Goal: Transaction & Acquisition: Purchase product/service

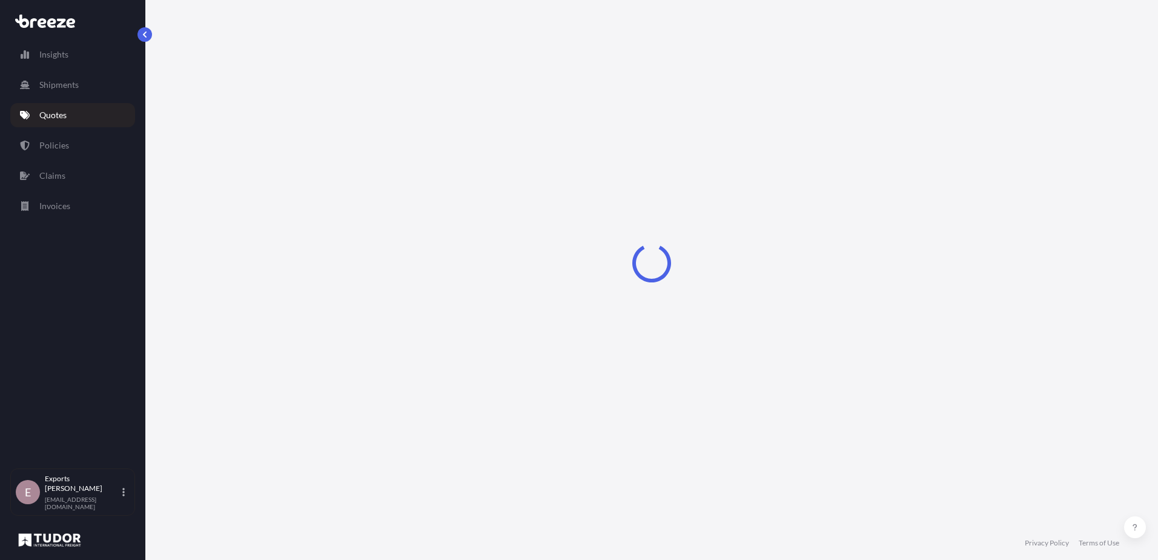
select select "Sea"
select select "1"
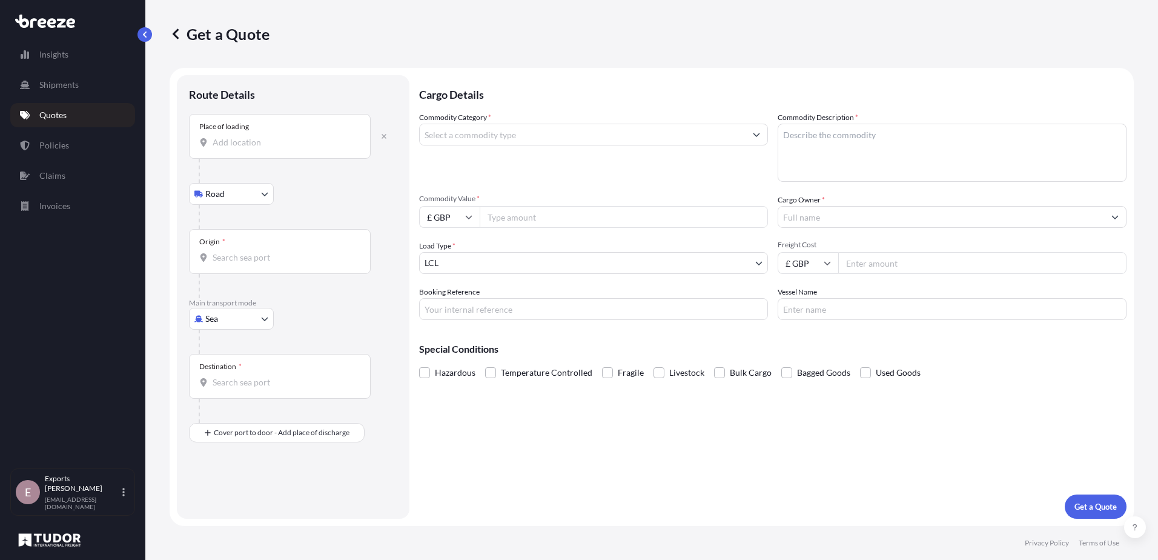
click at [234, 140] on input "Place of loading" at bounding box center [284, 142] width 143 height 12
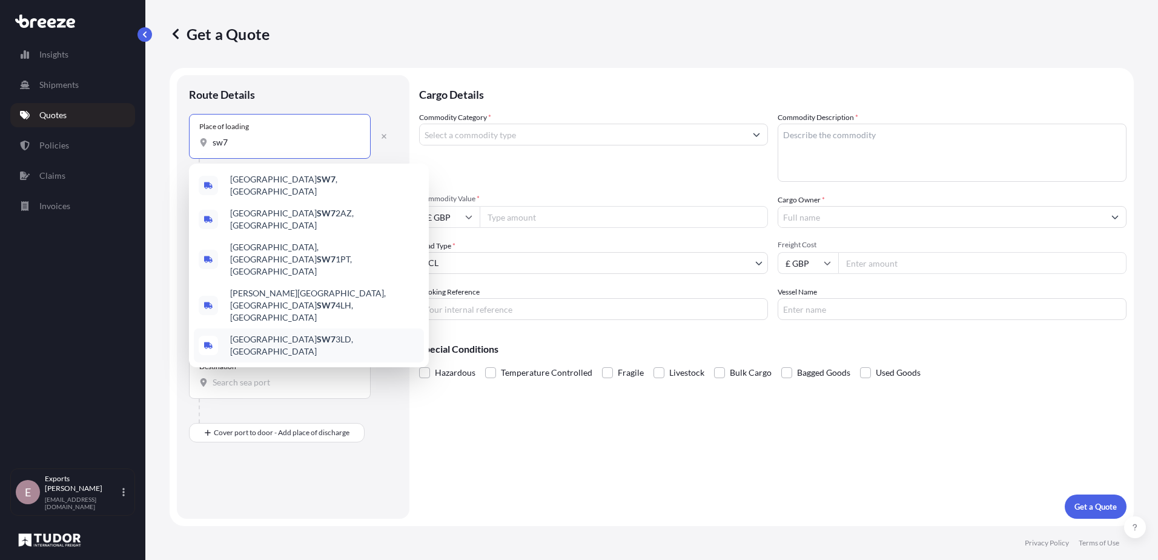
type input "sw7"
click at [327, 356] on div "Destination *" at bounding box center [280, 376] width 182 height 45
click at [327, 376] on input "Destination *" at bounding box center [284, 382] width 143 height 12
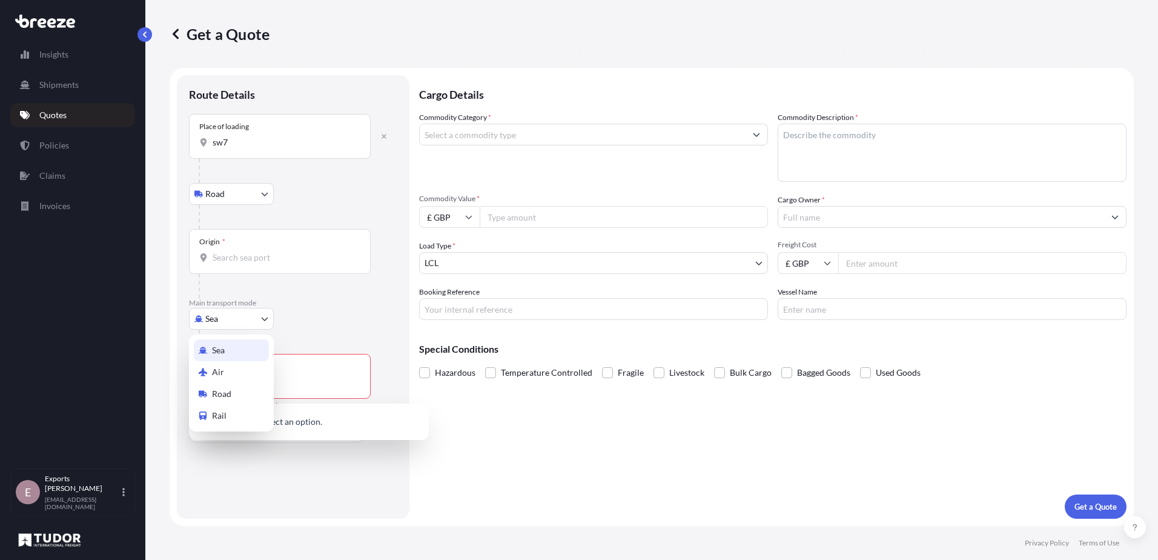
click at [247, 321] on body "0 options available. 5 options available. 0 options available. Insights Shipmen…" at bounding box center [579, 280] width 1158 height 560
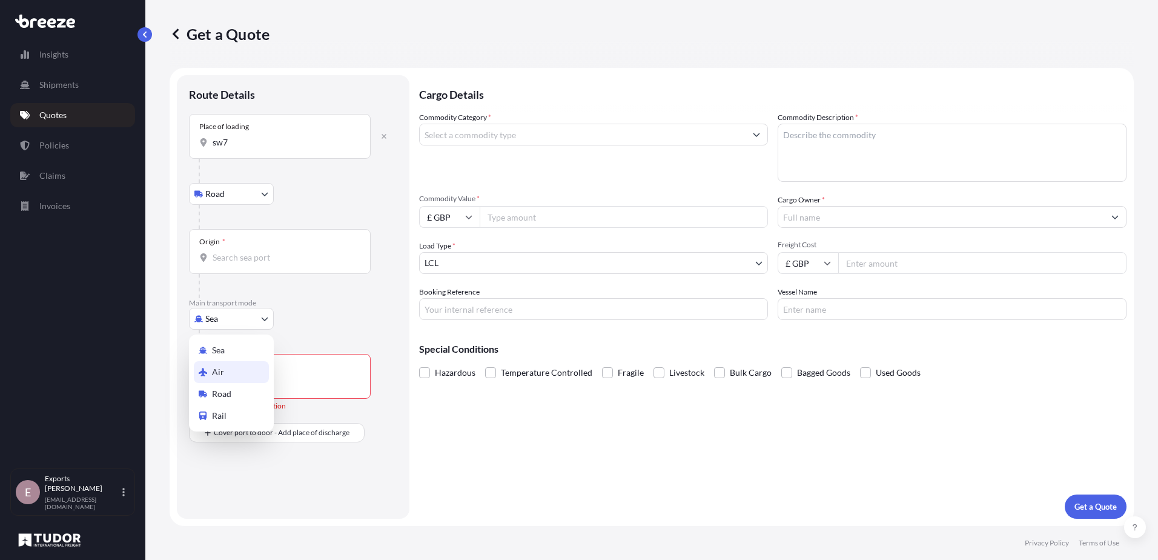
click at [240, 368] on div "Air" at bounding box center [231, 372] width 75 height 22
select select "Air"
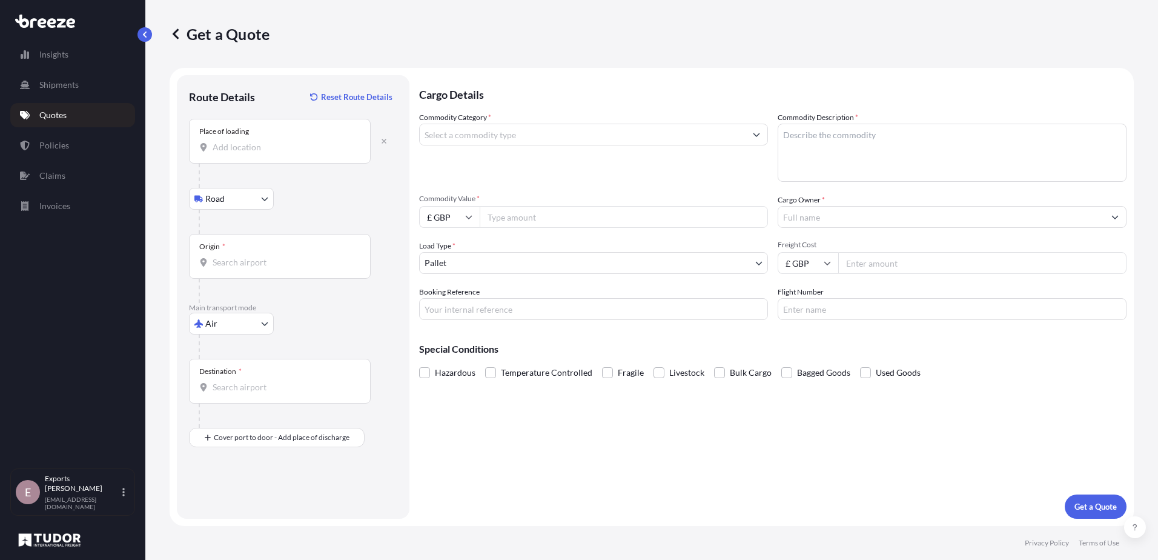
click at [264, 141] on div "Place of loading" at bounding box center [280, 141] width 182 height 45
click at [264, 141] on input "Place of loading" at bounding box center [284, 147] width 143 height 12
click at [267, 183] on span "[STREET_ADDRESS]" at bounding box center [268, 188] width 76 height 12
type input "[STREET_ADDRESS]"
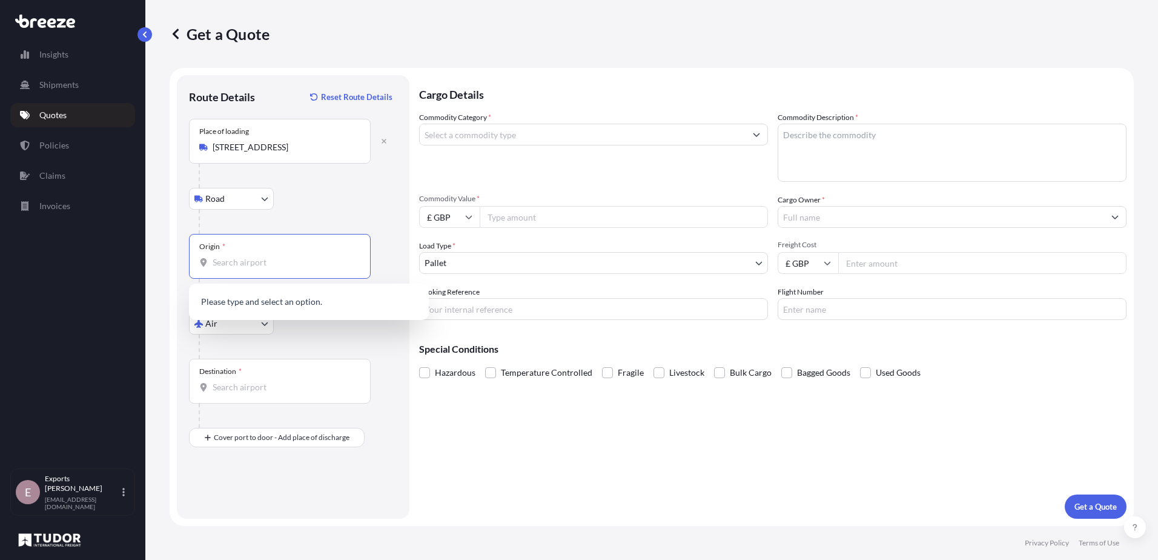
click at [257, 260] on input "Origin *" at bounding box center [284, 262] width 143 height 12
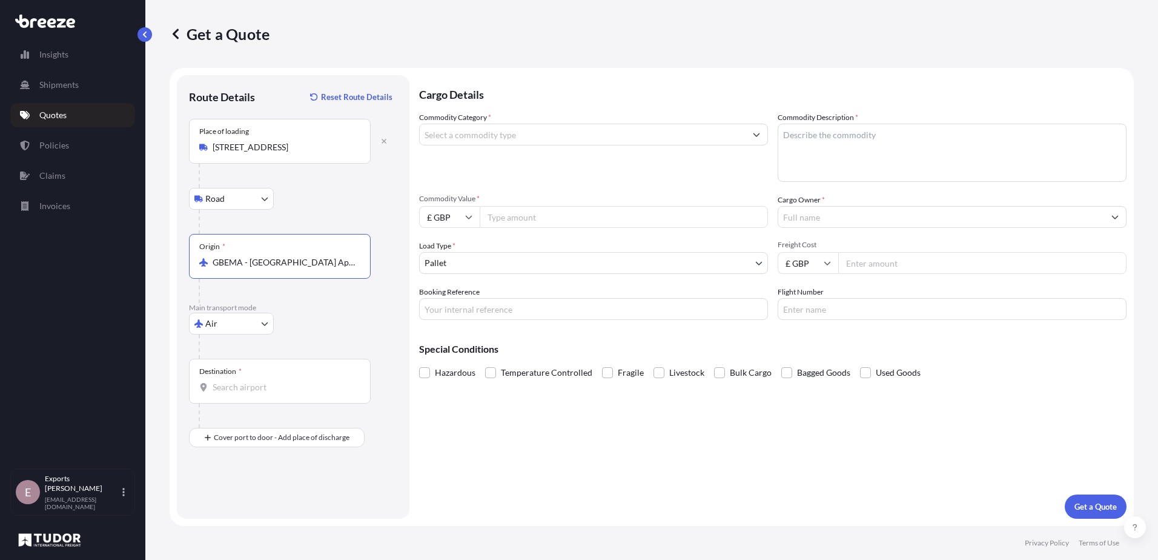
type input "GBEMA - [GEOGRAPHIC_DATA] Apt, [GEOGRAPHIC_DATA]"
click at [270, 389] on input "Destination *" at bounding box center [284, 387] width 143 height 12
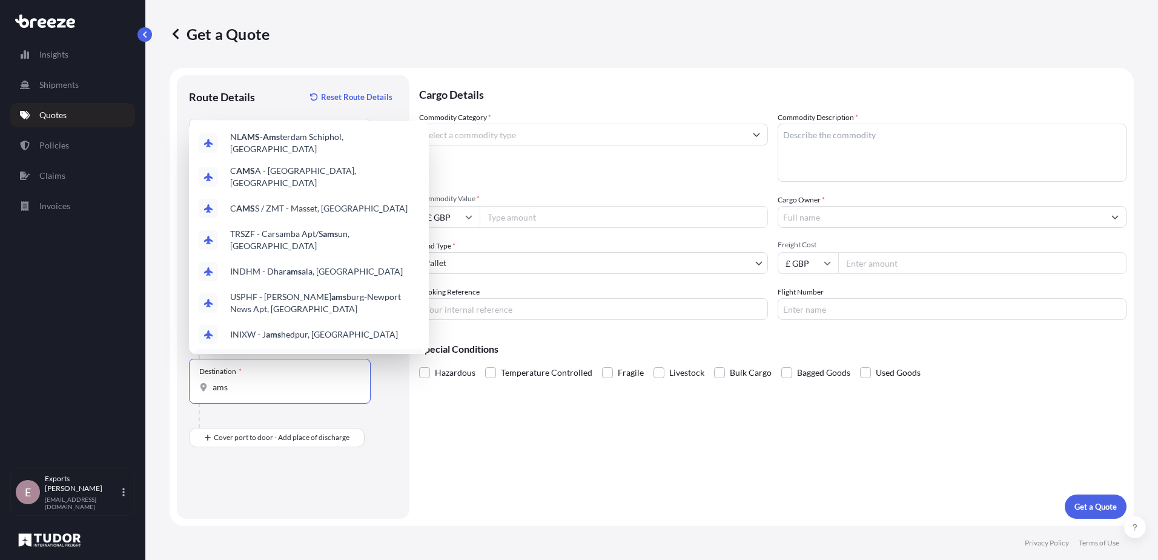
drag, startPoint x: 246, startPoint y: 387, endPoint x: 197, endPoint y: 386, distance: 49.1
click at [197, 386] on div "Destination * ams" at bounding box center [280, 381] width 182 height 45
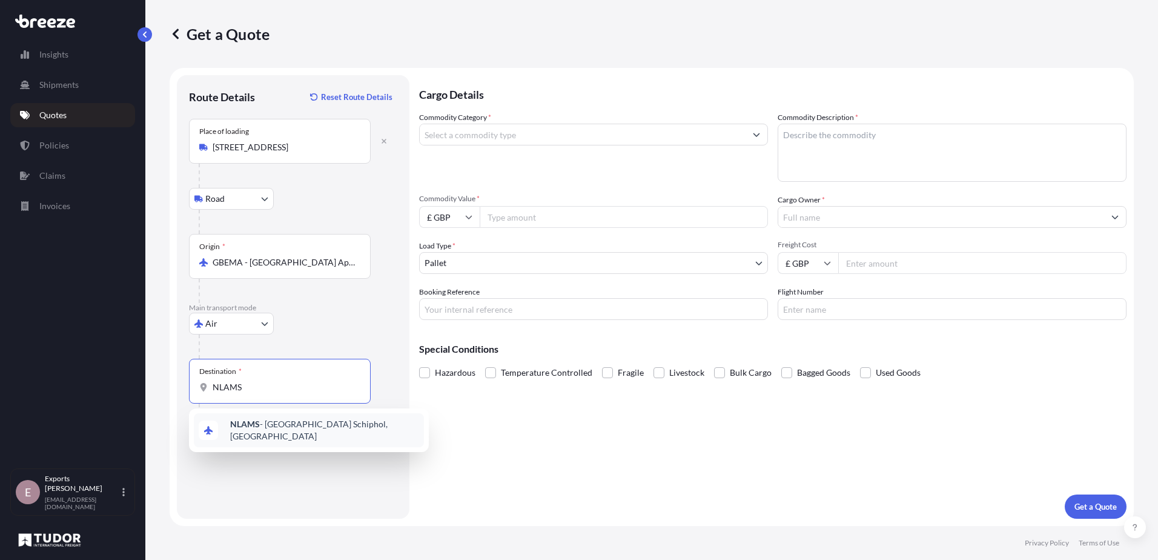
click at [280, 432] on span "NLAMS - [GEOGRAPHIC_DATA], [GEOGRAPHIC_DATA]" at bounding box center [324, 430] width 189 height 24
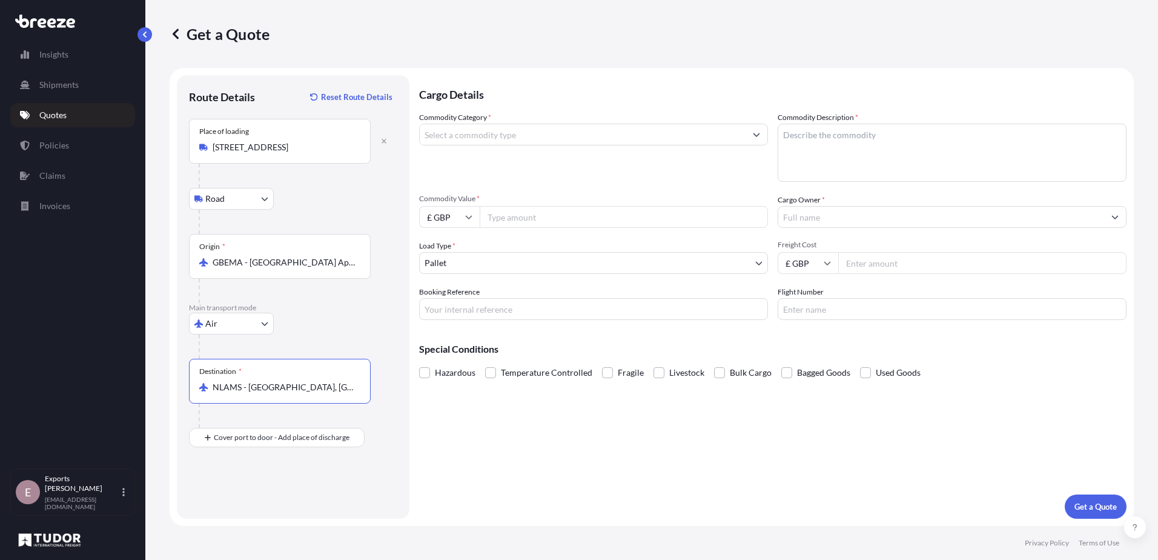
type input "NLAMS - [GEOGRAPHIC_DATA], [GEOGRAPHIC_DATA]"
click at [243, 420] on div at bounding box center [285, 415] width 172 height 24
click at [241, 503] on input "Place of Discharge" at bounding box center [284, 502] width 143 height 12
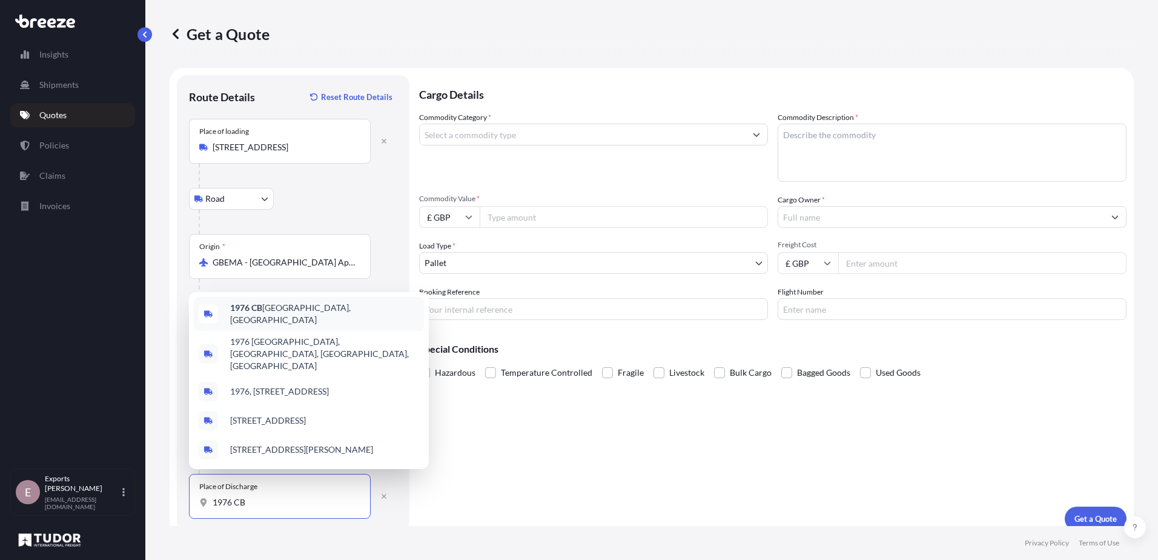
click at [344, 330] on div "1976 CB IJmuiden, [GEOGRAPHIC_DATA]" at bounding box center [309, 314] width 230 height 34
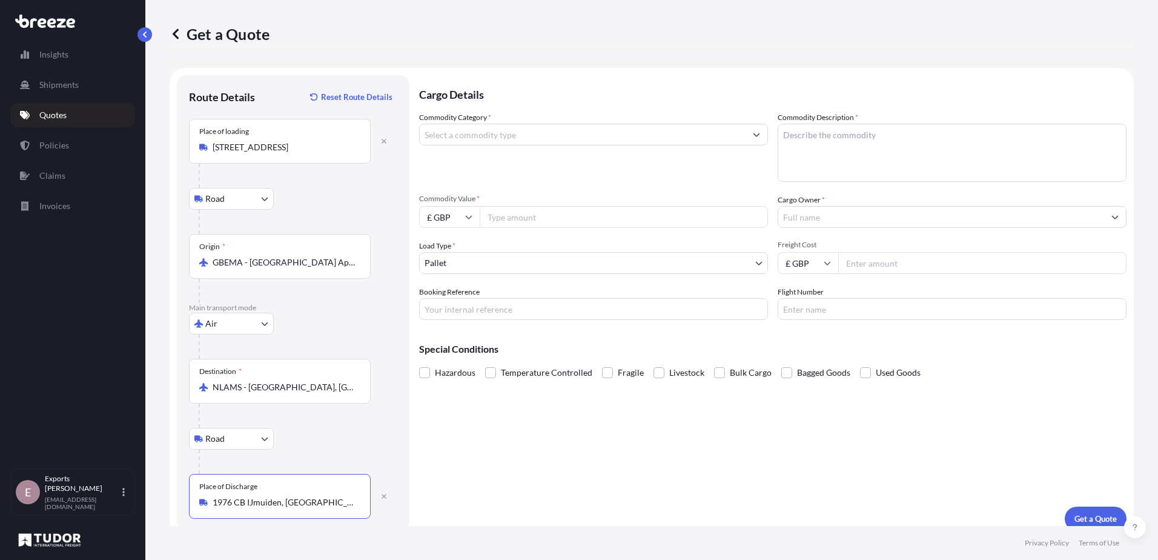
type input "1976 CB IJmuiden, [GEOGRAPHIC_DATA]"
click at [515, 136] on input "Commodity Category *" at bounding box center [583, 135] width 326 height 22
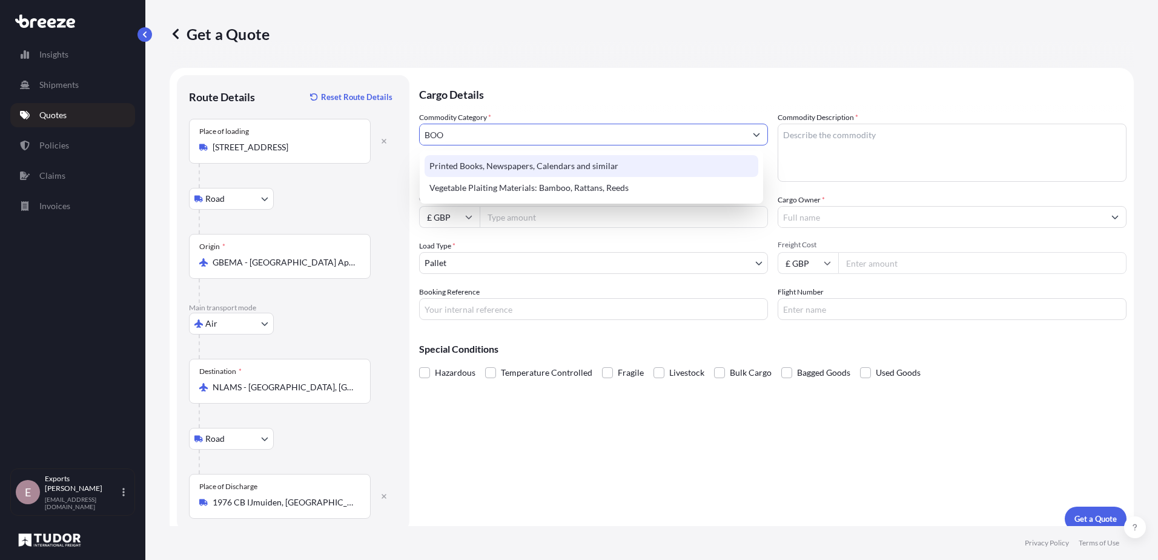
click at [580, 162] on div "Printed Books, Newspapers, Calendars and similar" at bounding box center [592, 166] width 334 height 22
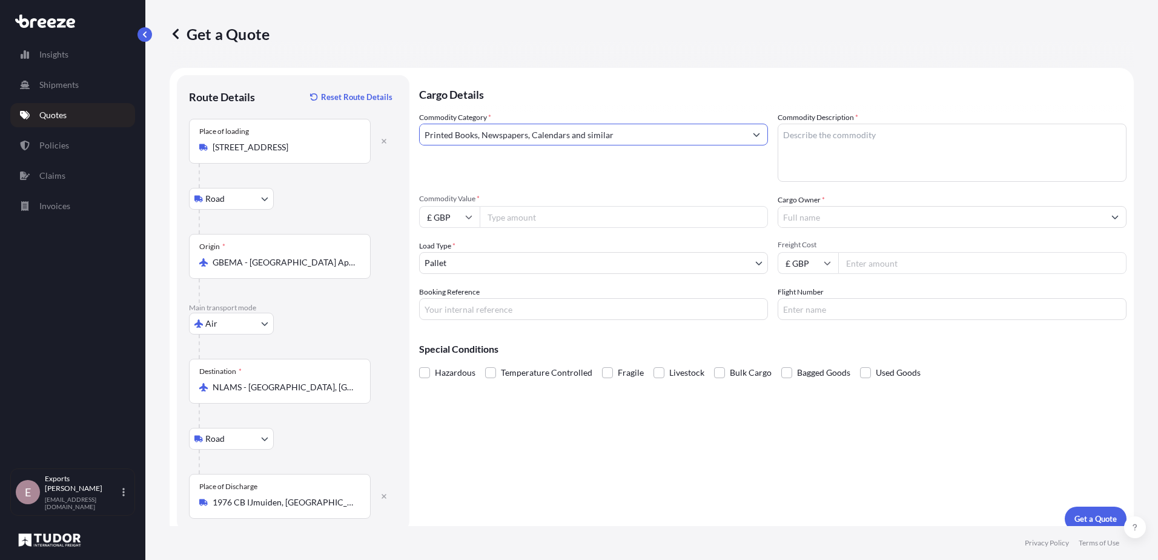
type input "Printed Books, Newspapers, Calendars and similar"
click at [810, 156] on textarea "Commodity Description *" at bounding box center [952, 153] width 349 height 58
type textarea "BOOKS"
click at [517, 220] on input "Commodity Value *" at bounding box center [624, 217] width 288 height 22
type input "2826.79"
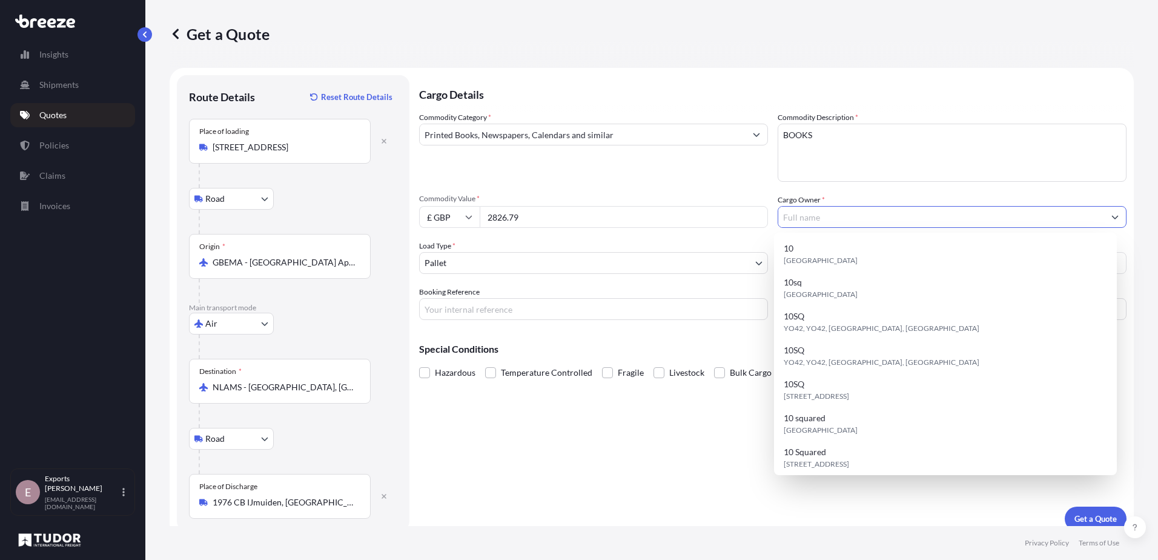
click at [835, 215] on input "Cargo Owner *" at bounding box center [941, 217] width 326 height 22
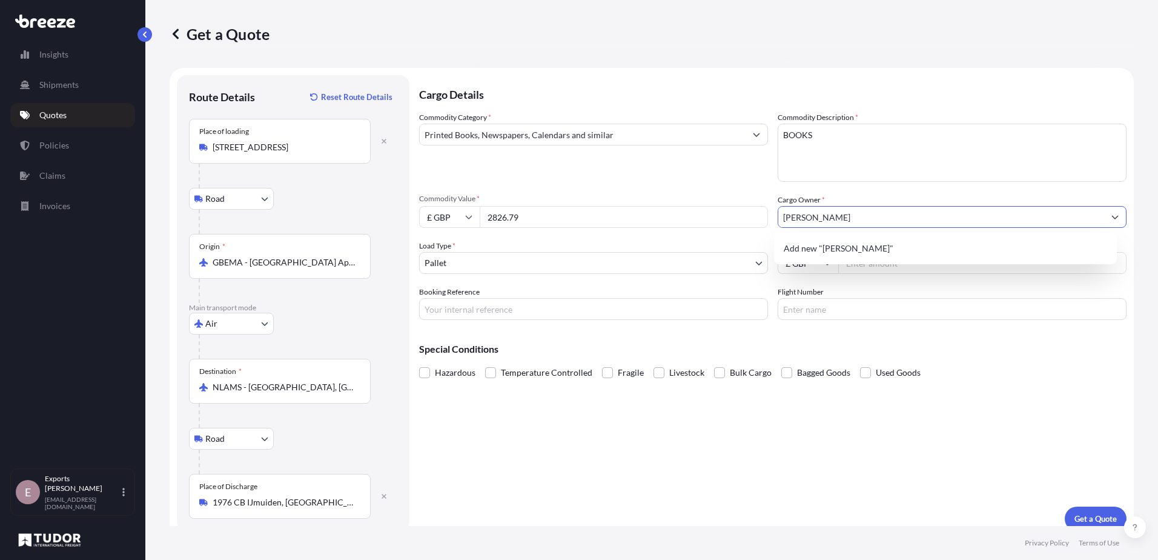
type input "[PERSON_NAME]"
click at [1001, 360] on div "Special Conditions Hazardous Temperature Controlled Fragile Livestock Bulk Carg…" at bounding box center [772, 355] width 707 height 52
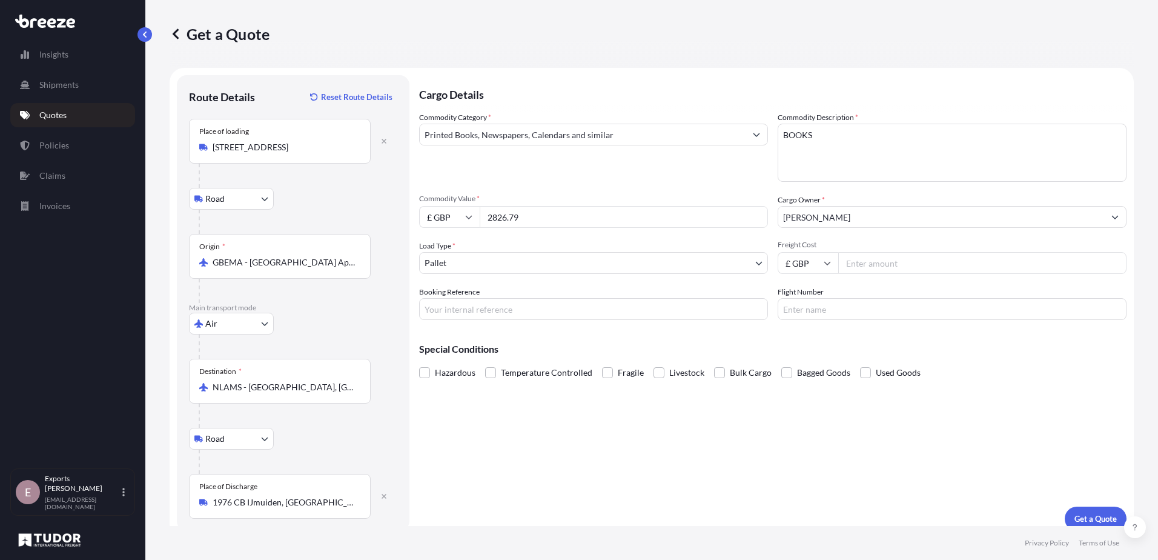
click at [920, 265] on input "Freight Cost" at bounding box center [982, 263] width 288 height 22
type input "275"
click at [706, 308] on input "Booking Reference" at bounding box center [593, 309] width 349 height 22
type input "177259"
click at [819, 302] on input "Flight Number" at bounding box center [952, 309] width 349 height 22
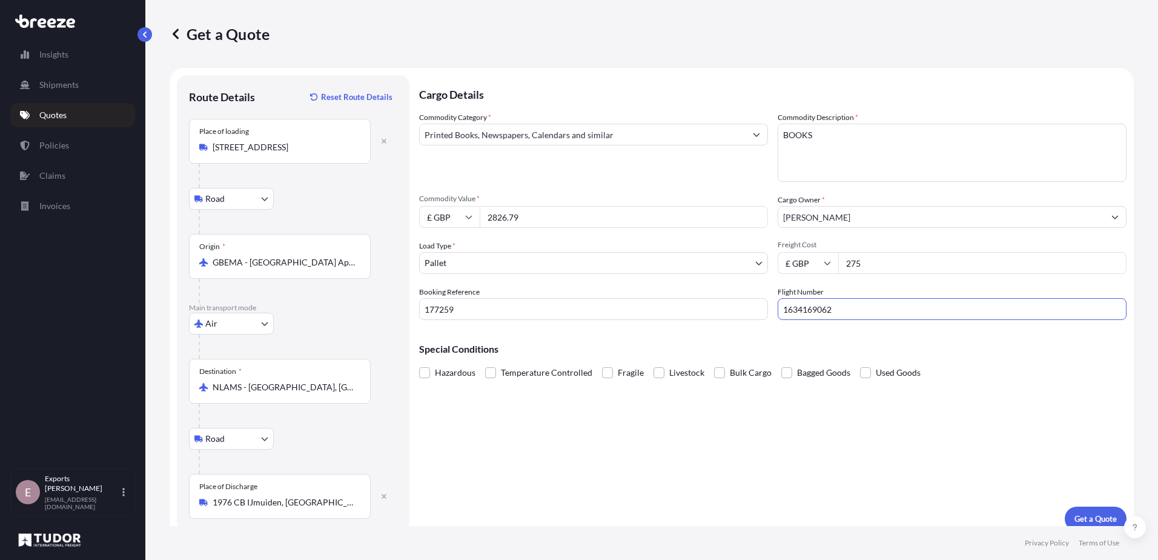
scroll to position [12, 0]
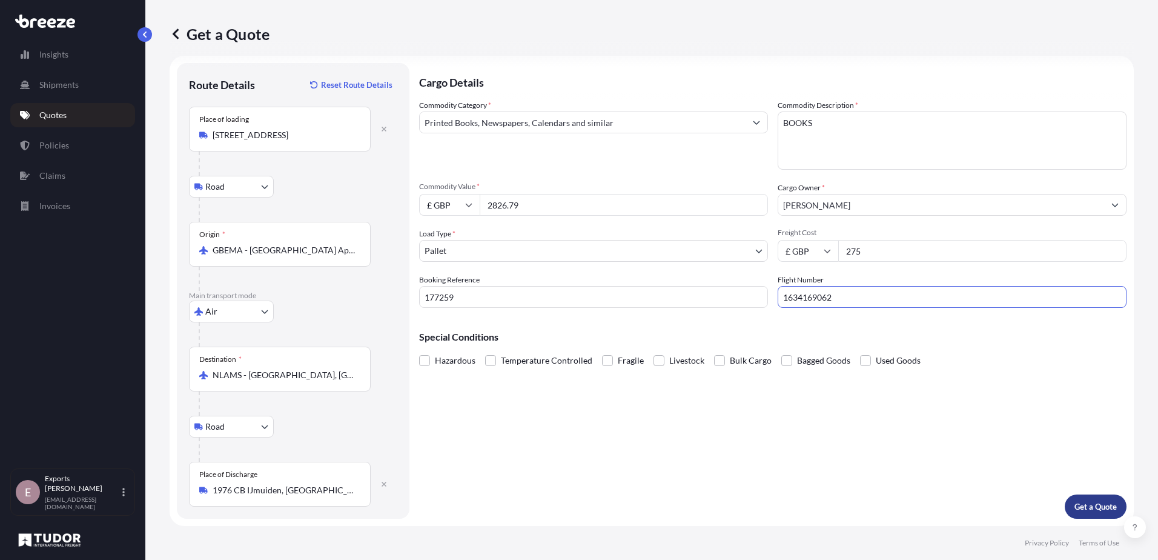
type input "1634169062"
click at [1074, 510] on p "Get a Quote" at bounding box center [1095, 506] width 42 height 12
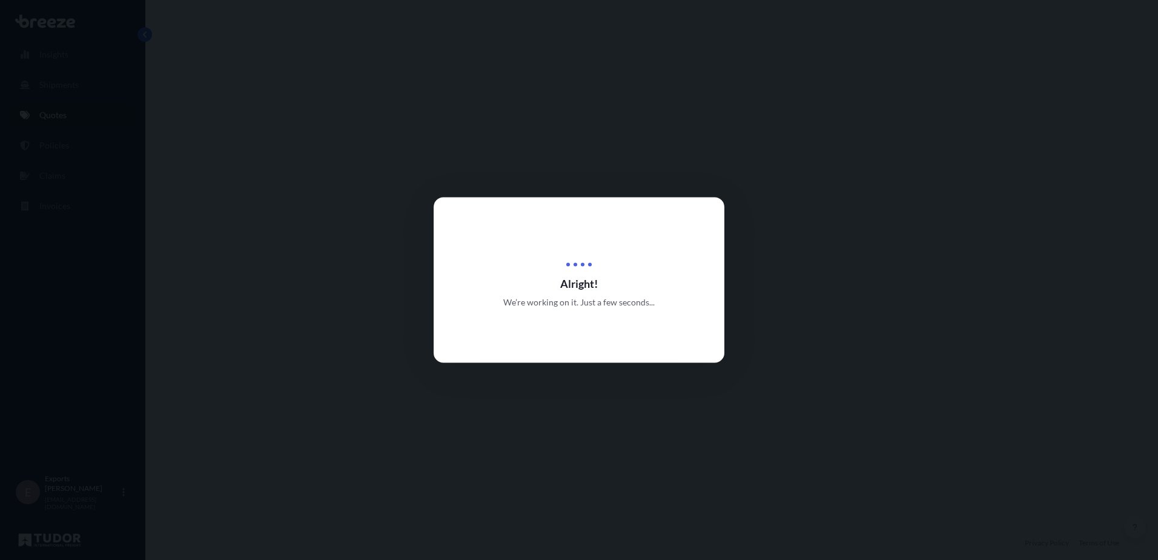
select select "Road"
select select "Air"
select select "Road"
select select "1"
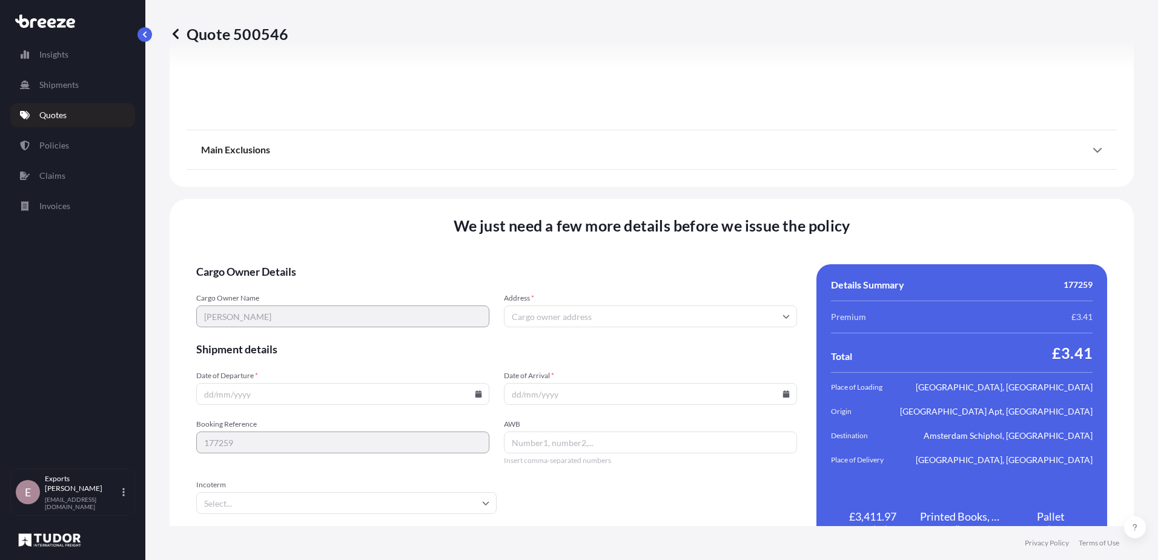
scroll to position [1603, 0]
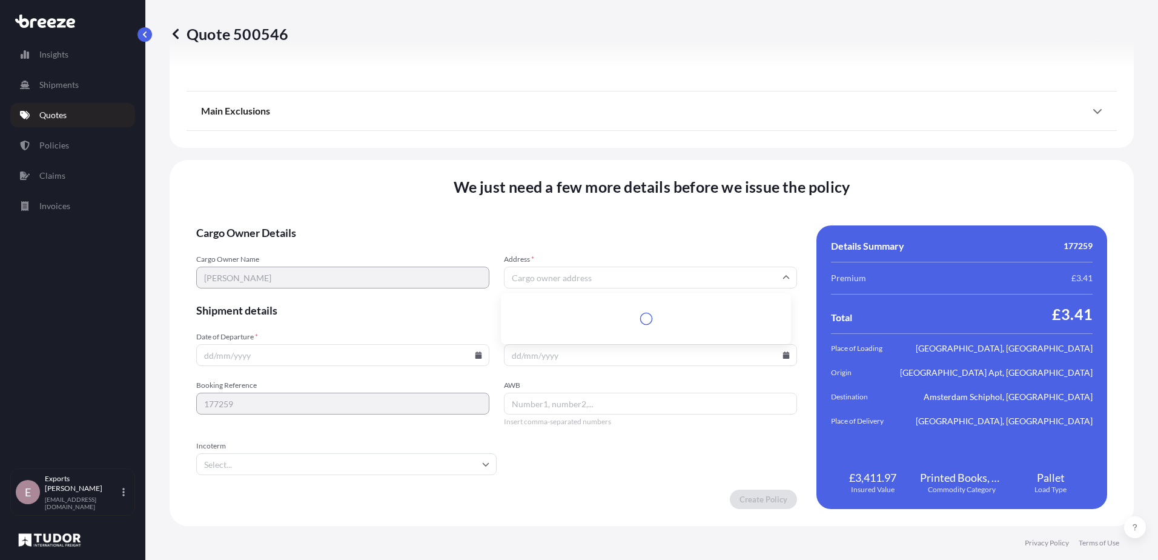
click at [592, 278] on input "Address *" at bounding box center [650, 277] width 293 height 22
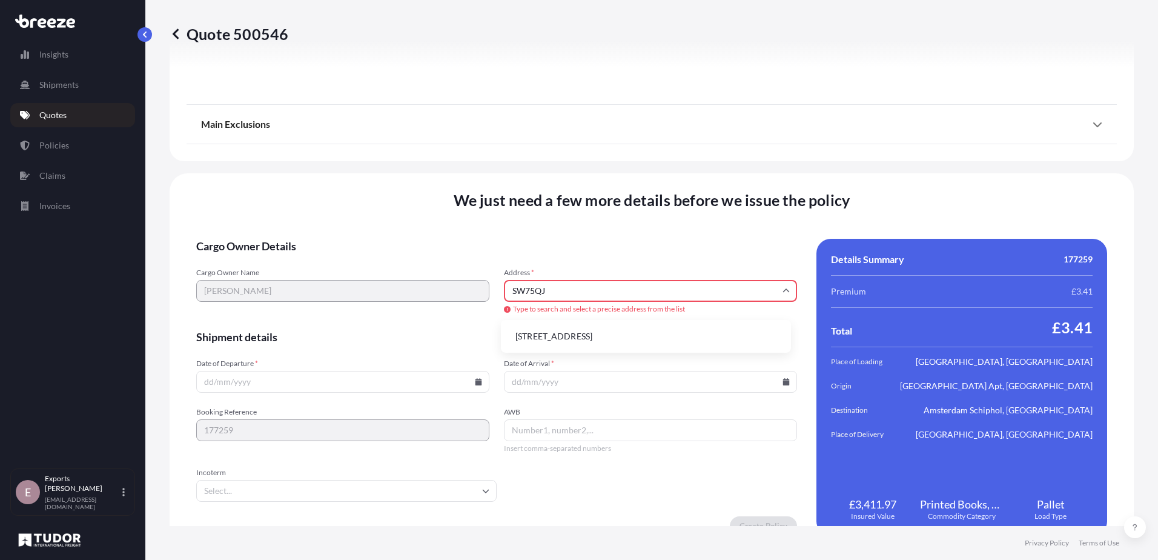
click at [635, 331] on li "[STREET_ADDRESS]" at bounding box center [646, 336] width 280 height 23
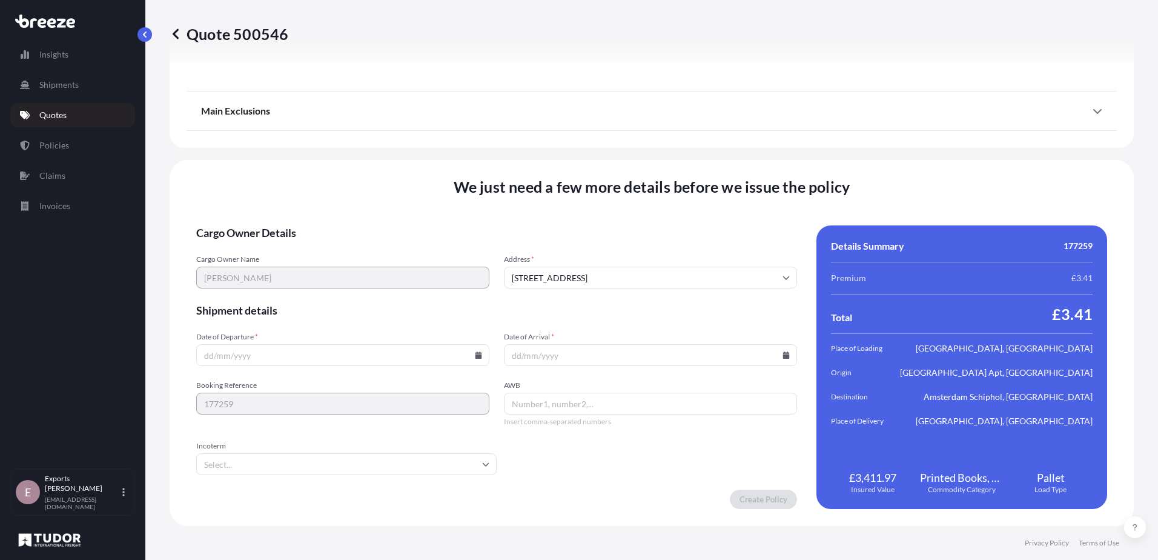
type input "[STREET_ADDRESS]"
click at [360, 359] on input "Date of Departure *" at bounding box center [342, 355] width 293 height 22
click at [477, 353] on icon at bounding box center [478, 354] width 7 height 7
click at [365, 199] on button "3" at bounding box center [369, 200] width 19 height 19
type input "[DATE]"
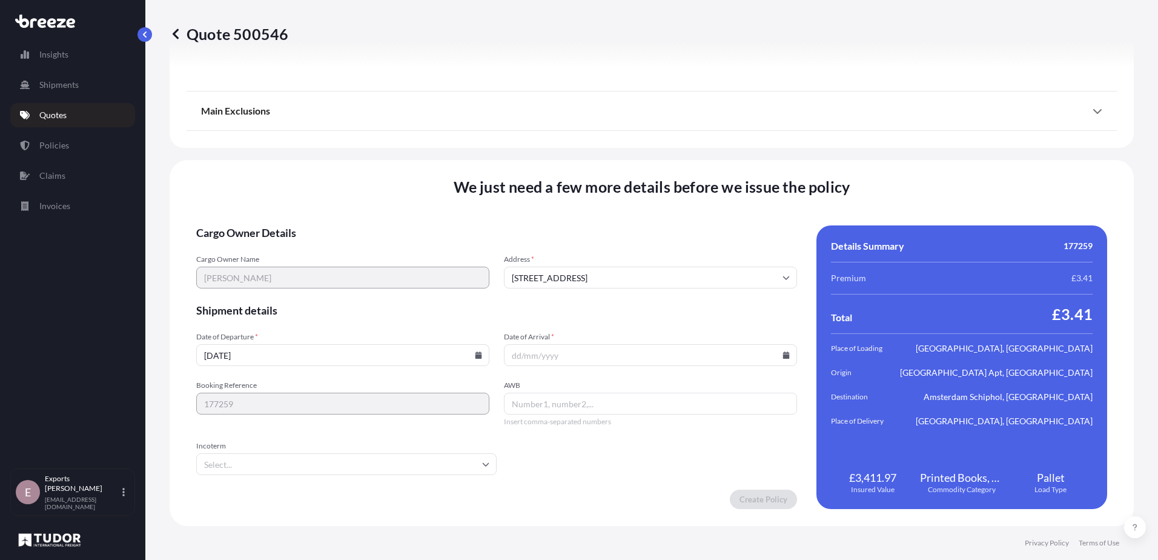
click at [783, 357] on icon at bounding box center [786, 354] width 7 height 7
click at [591, 227] on button "7" at bounding box center [589, 223] width 19 height 19
type input "[DATE]"
click at [553, 407] on input "AWB" at bounding box center [650, 403] width 293 height 22
paste input "1634169062"
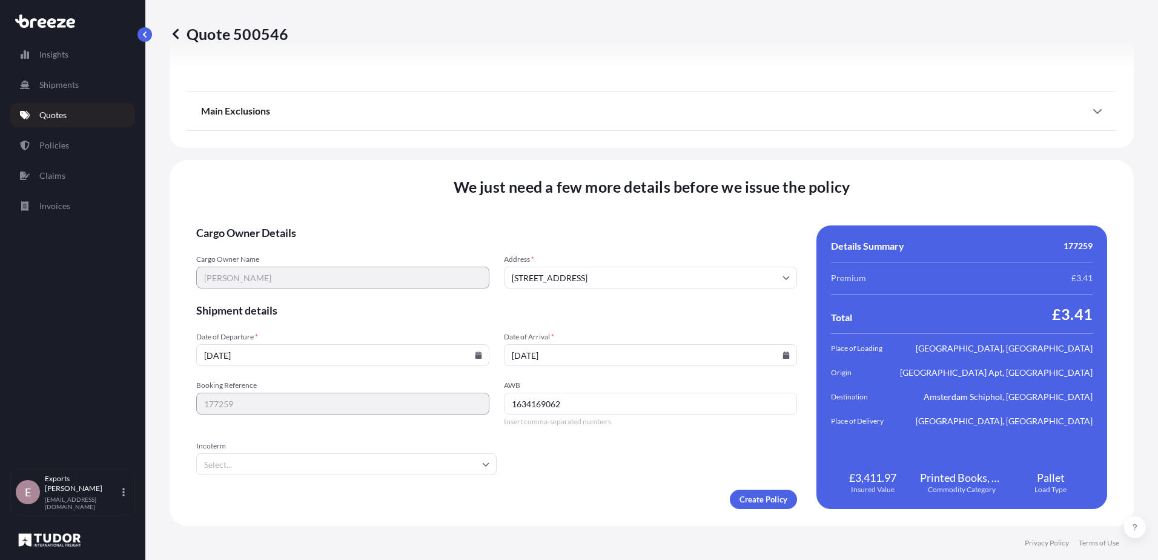
type input "1634169062"
click at [394, 472] on input "Incoterm" at bounding box center [346, 464] width 300 height 22
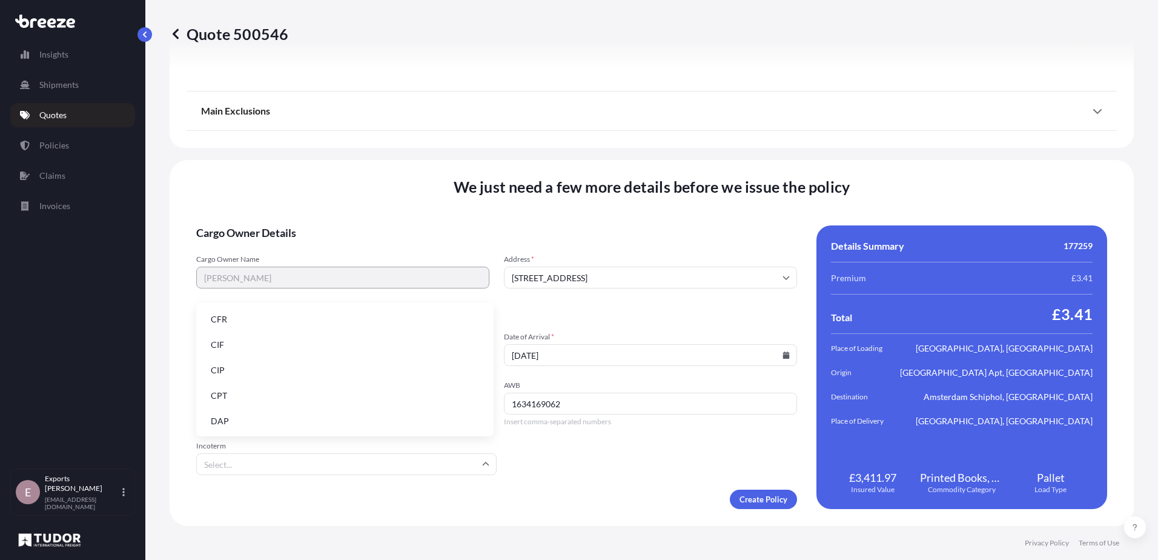
click at [270, 413] on li "DAP" at bounding box center [345, 420] width 288 height 23
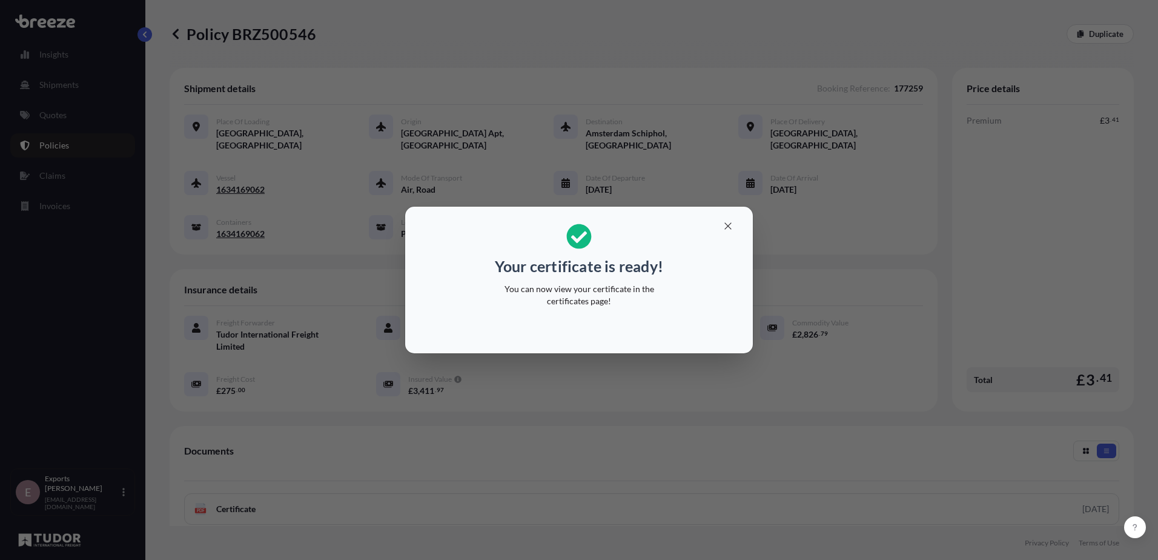
click at [907, 417] on div "Your certificate is ready! You can now view your certificate in the certificate…" at bounding box center [579, 280] width 1158 height 560
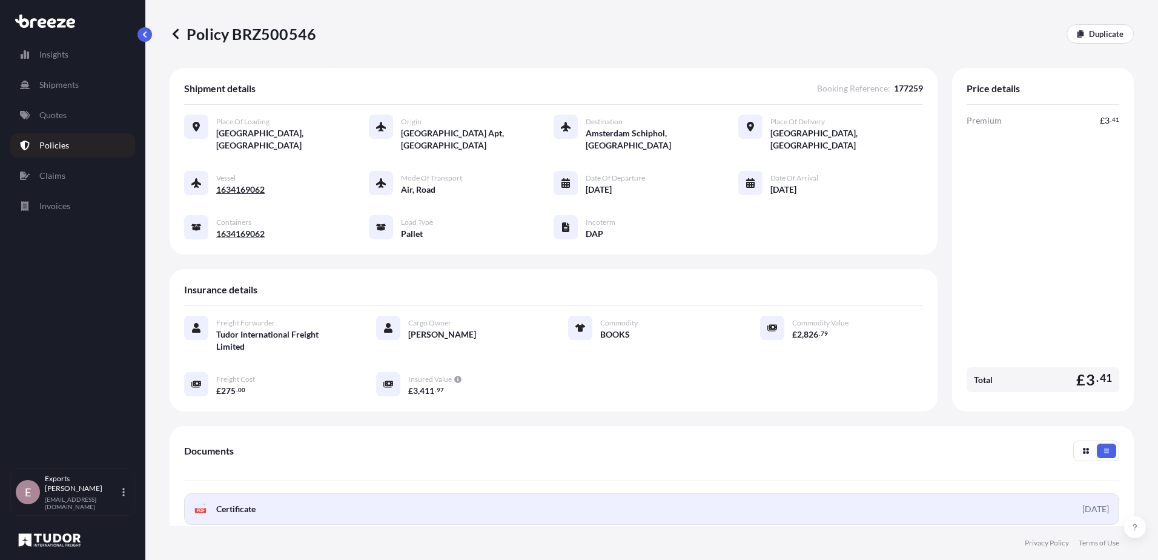
click at [572, 493] on link "PDF Certificate [DATE]" at bounding box center [651, 508] width 935 height 31
